Goal: Task Accomplishment & Management: Complete application form

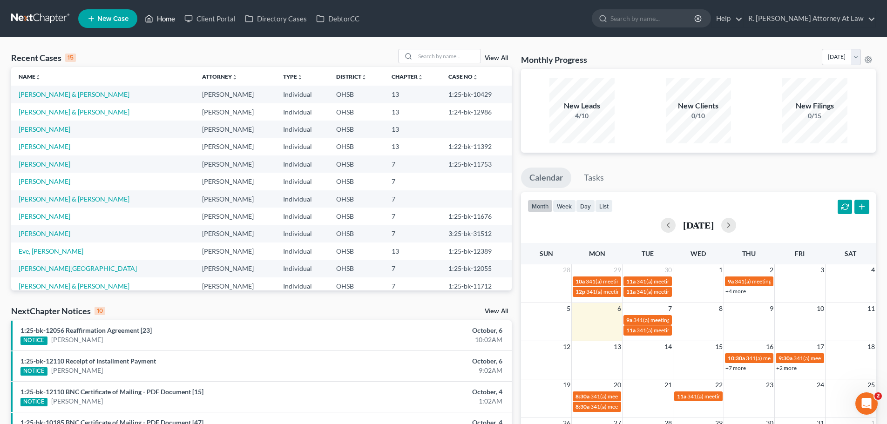
click at [161, 16] on link "Home" at bounding box center [160, 18] width 40 height 17
click at [427, 52] on input "search" at bounding box center [447, 56] width 65 height 14
type input "[PERSON_NAME]"
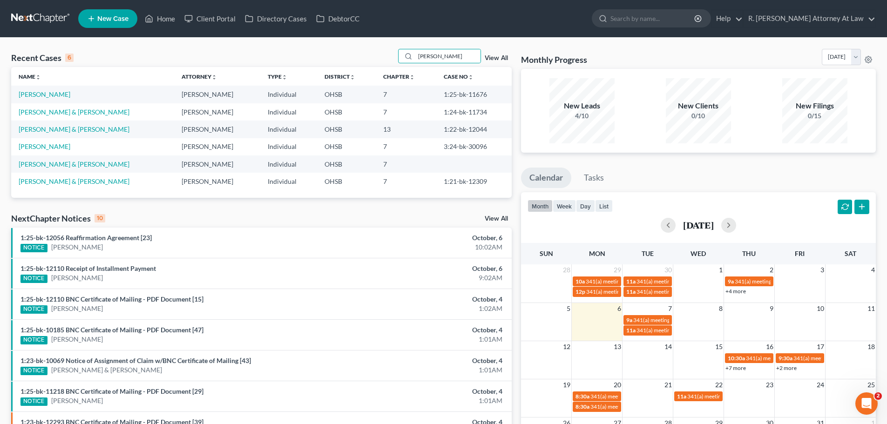
click at [55, 87] on td "[PERSON_NAME]" at bounding box center [92, 94] width 163 height 17
click at [56, 95] on link "[PERSON_NAME]" at bounding box center [45, 94] width 52 height 8
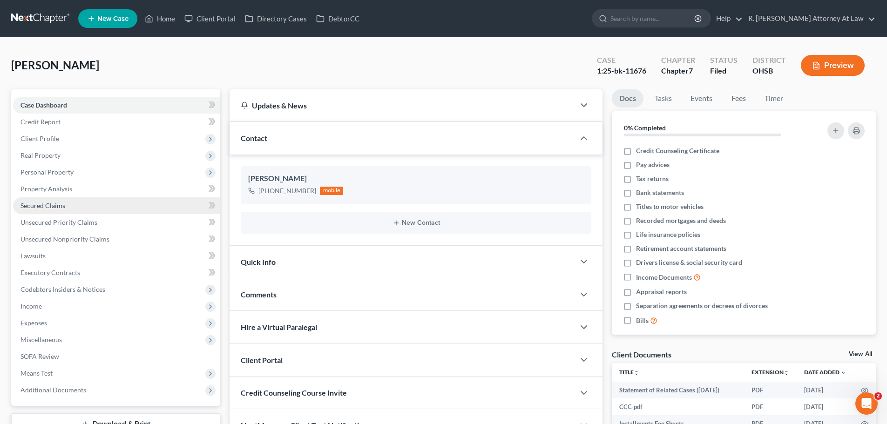
click at [47, 208] on span "Secured Claims" at bounding box center [42, 206] width 45 height 8
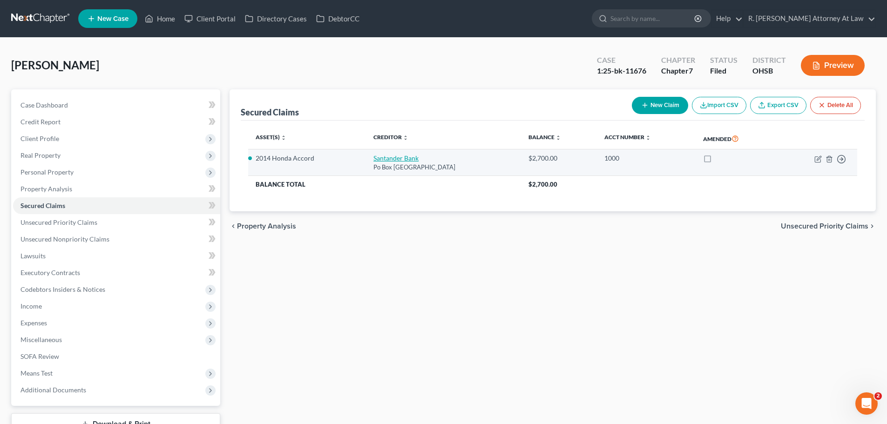
click at [374, 156] on link "Santander Bank" at bounding box center [396, 158] width 45 height 8
select select "45"
select select "2"
select select "0"
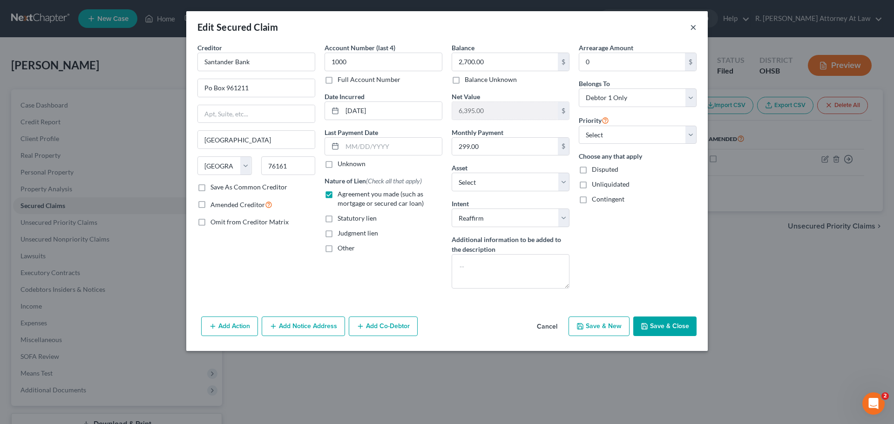
click at [696, 26] on button "×" at bounding box center [693, 26] width 7 height 11
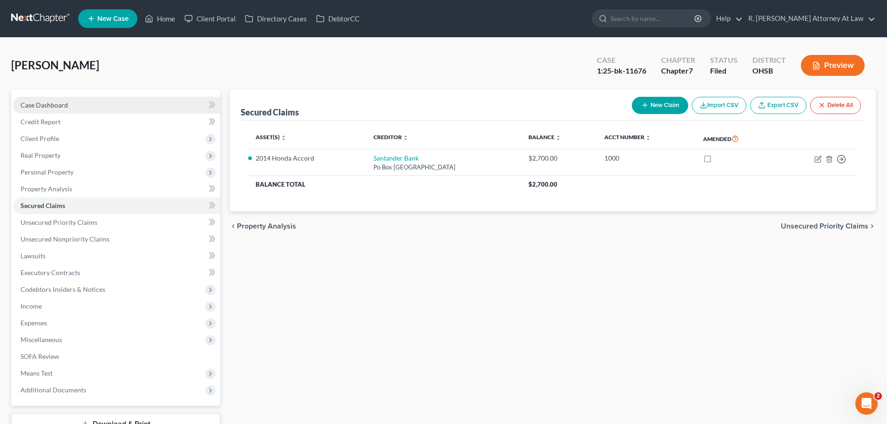
drag, startPoint x: 46, startPoint y: 108, endPoint x: 101, endPoint y: 112, distance: 55.1
click at [46, 108] on span "Case Dashboard" at bounding box center [44, 105] width 48 height 8
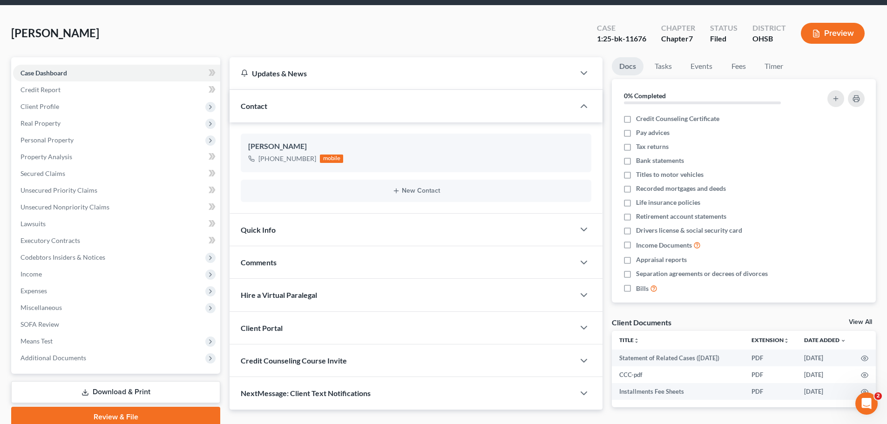
scroll to position [71, 0]
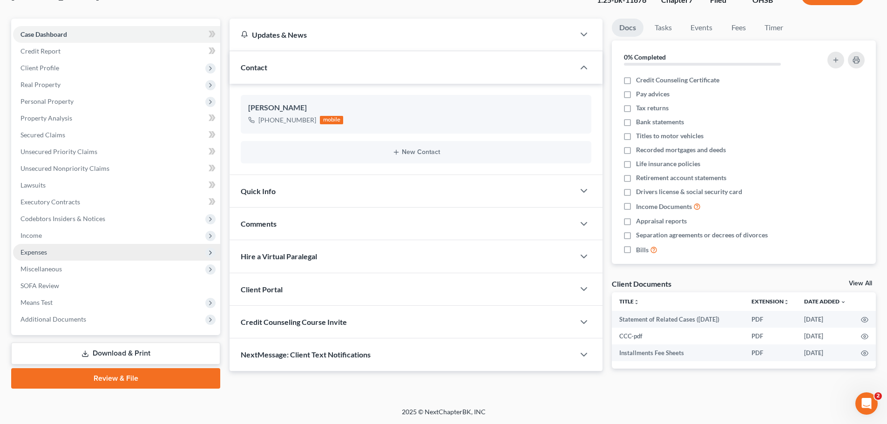
click at [41, 259] on span "Expenses" at bounding box center [116, 252] width 207 height 17
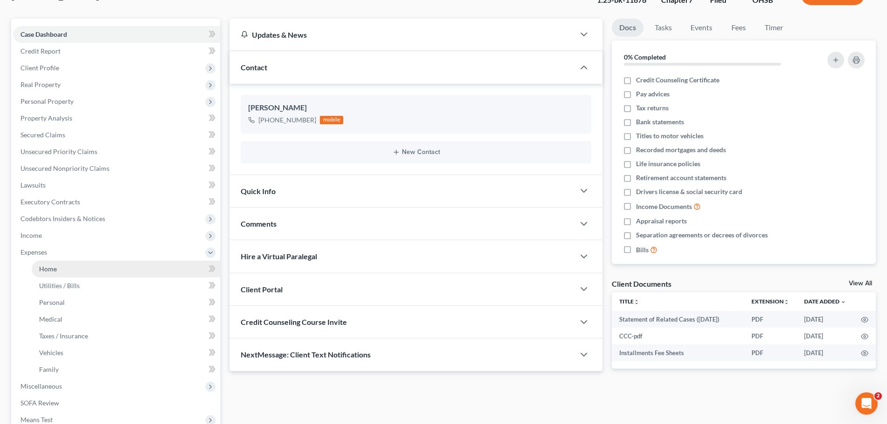
click at [58, 269] on link "Home" at bounding box center [126, 269] width 189 height 17
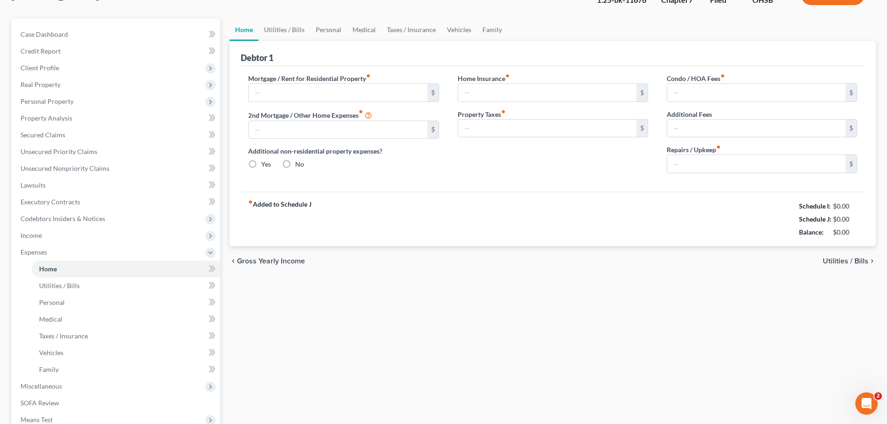
scroll to position [7, 0]
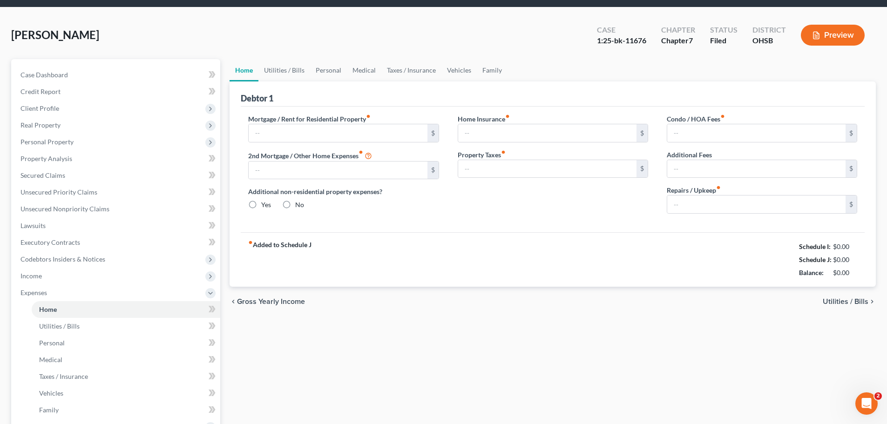
type input "1,000.00"
type input "0.00"
radio input "true"
type input "0.00"
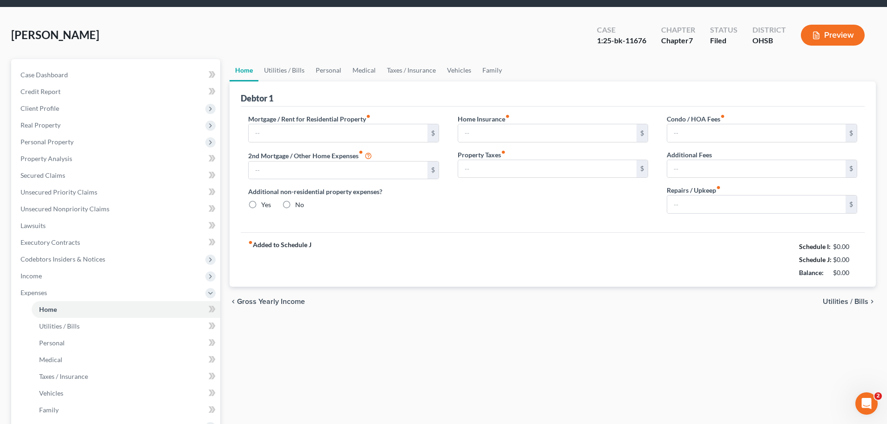
type input "0.00"
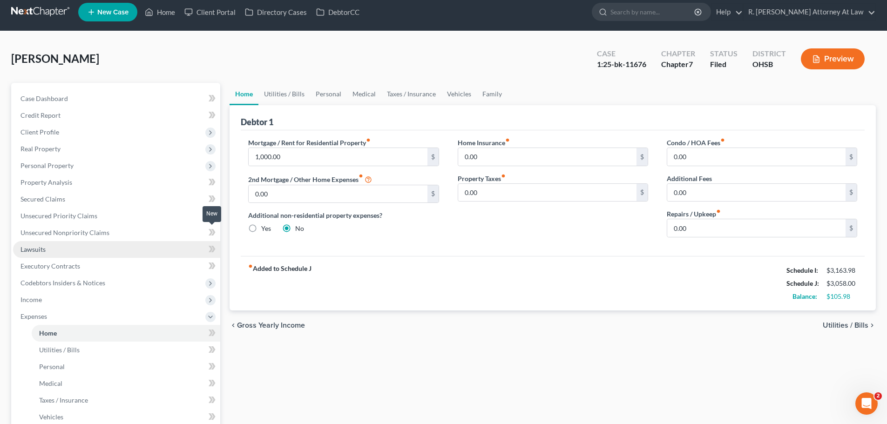
scroll to position [0, 0]
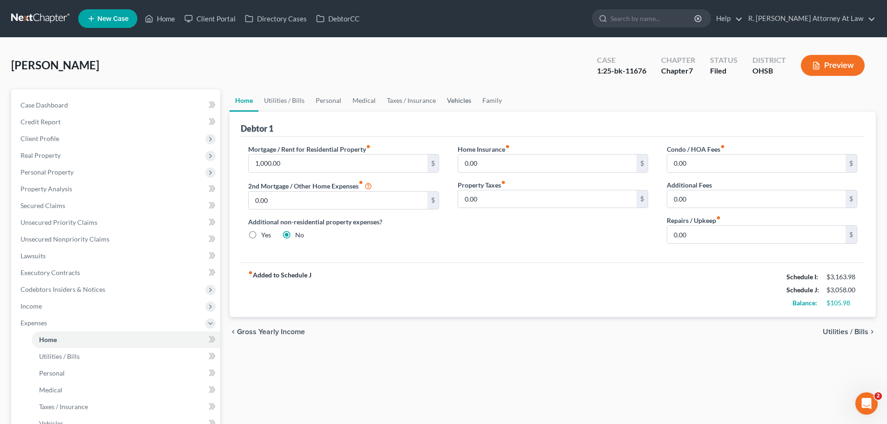
click at [466, 102] on link "Vehicles" at bounding box center [459, 100] width 35 height 22
